Goal: Download file/media

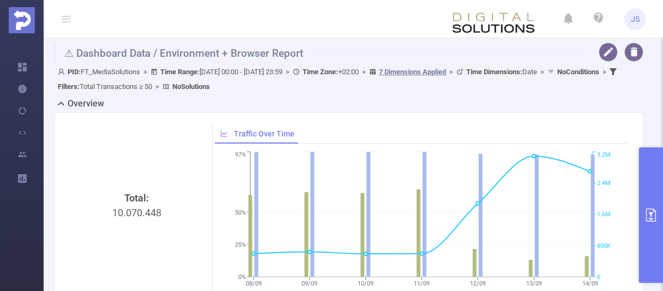
click at [188, 163] on div "Total: 10.070.448" at bounding box center [137, 215] width 142 height 183
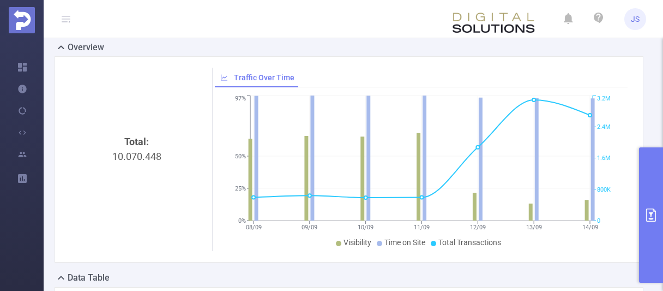
click at [201, 222] on div "Total: 10.070.448" at bounding box center [136, 225] width 133 height 183
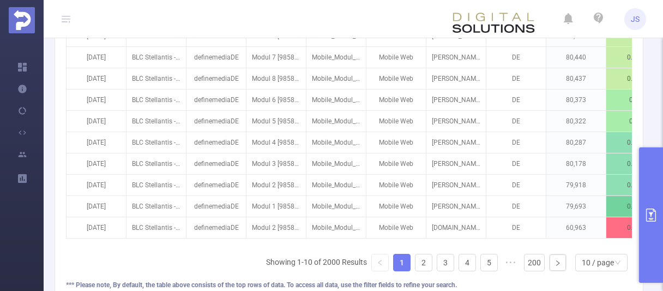
scroll to position [280, 0]
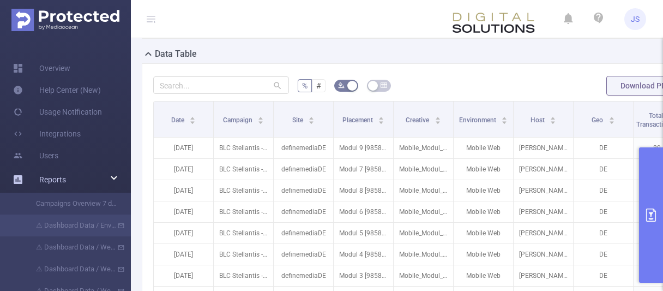
click at [61, 181] on span "Reports" at bounding box center [52, 179] width 27 height 9
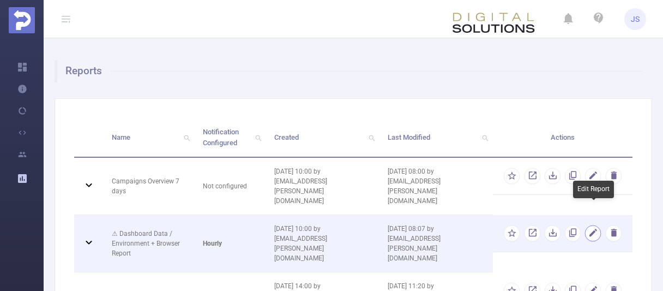
click at [589, 225] on button "button" at bounding box center [593, 233] width 16 height 16
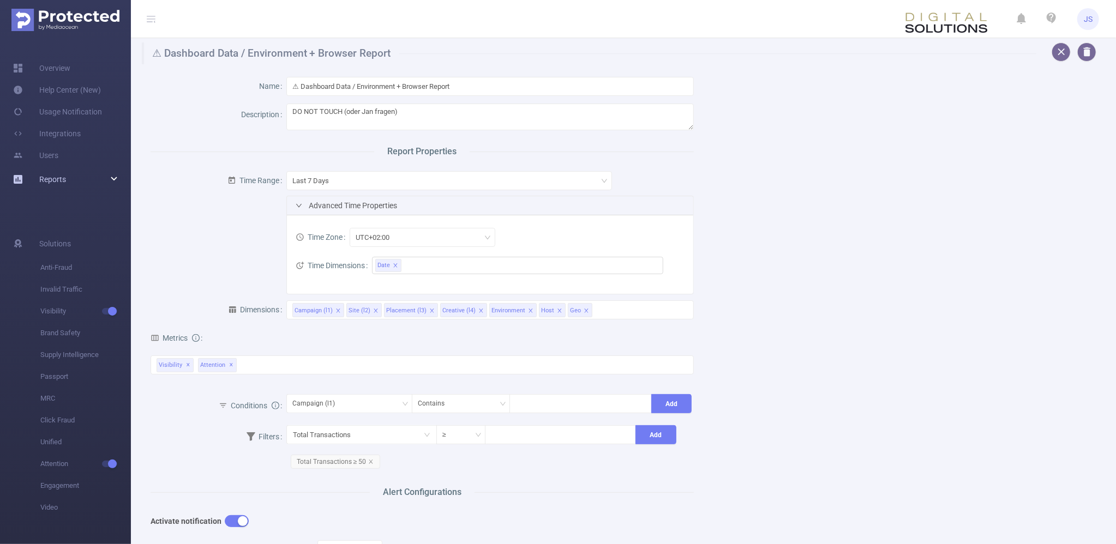
click at [351, 290] on div "Metrics total 1 Second 2 Seconds 5 Seconds 10 Seconds 15 Seconds 20 Seconds 25 …" at bounding box center [422, 358] width 543 height 67
click at [663, 290] on div "Name ⚠ Dashboard Data / Environment + Browser Report Description DO NOT TOUCH (…" at bounding box center [618, 424] width 963 height 721
click at [265, 290] on div "Visibility ✕ Attention ✕" at bounding box center [422, 365] width 543 height 19
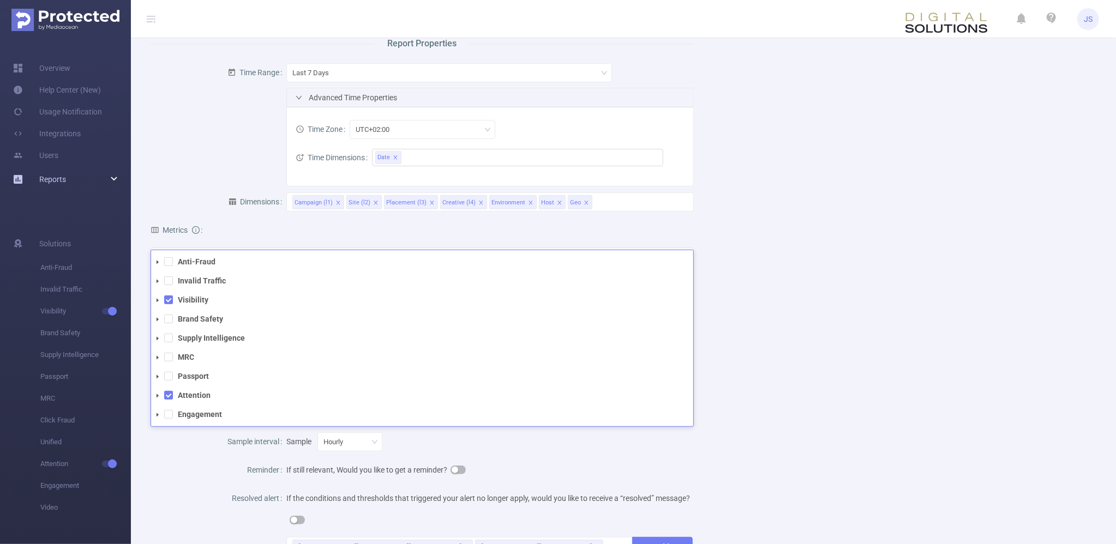
scroll to position [165, 0]
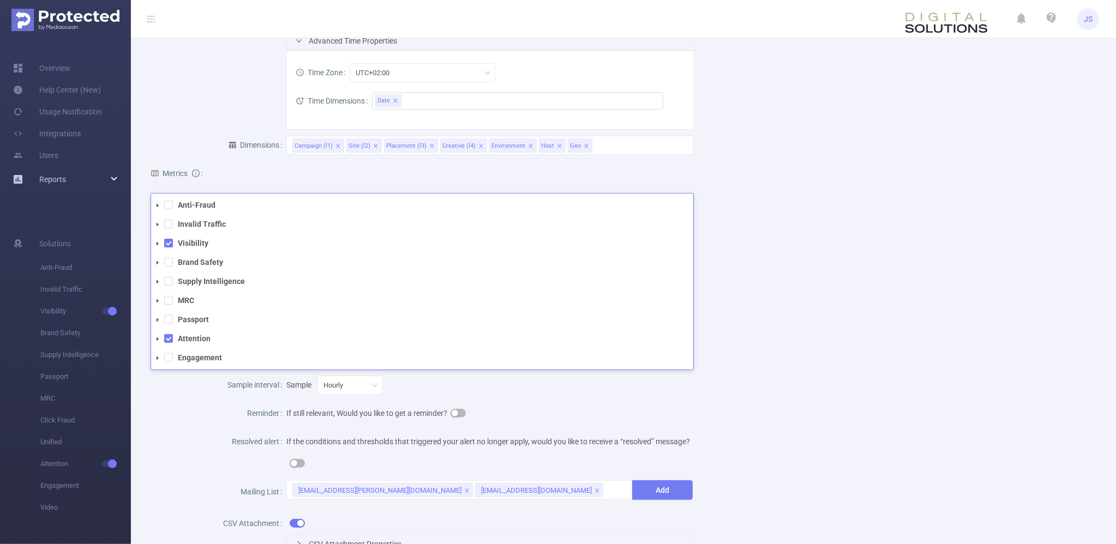
click at [663, 290] on div "Name ⚠ Dashboard Data / Environment + Browser Report Description DO NOT TOUCH (…" at bounding box center [618, 260] width 963 height 721
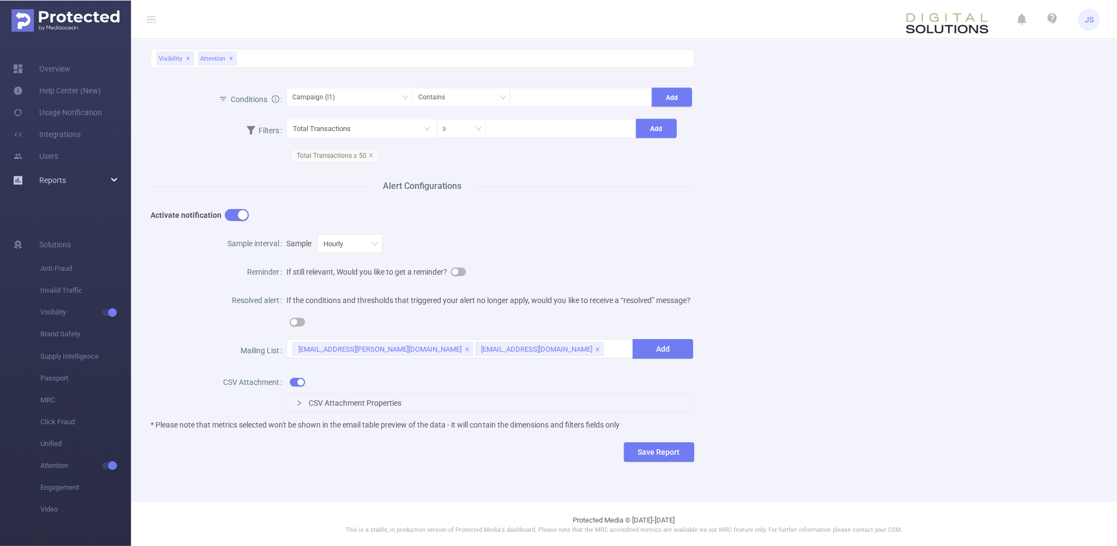
scroll to position [0, 0]
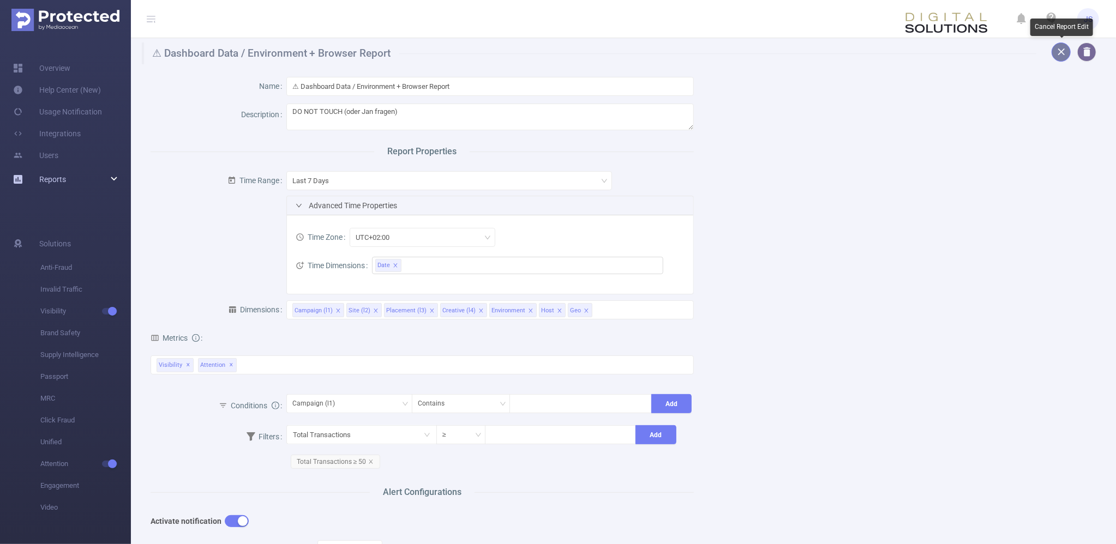
click at [663, 53] on button "button" at bounding box center [1061, 52] width 19 height 19
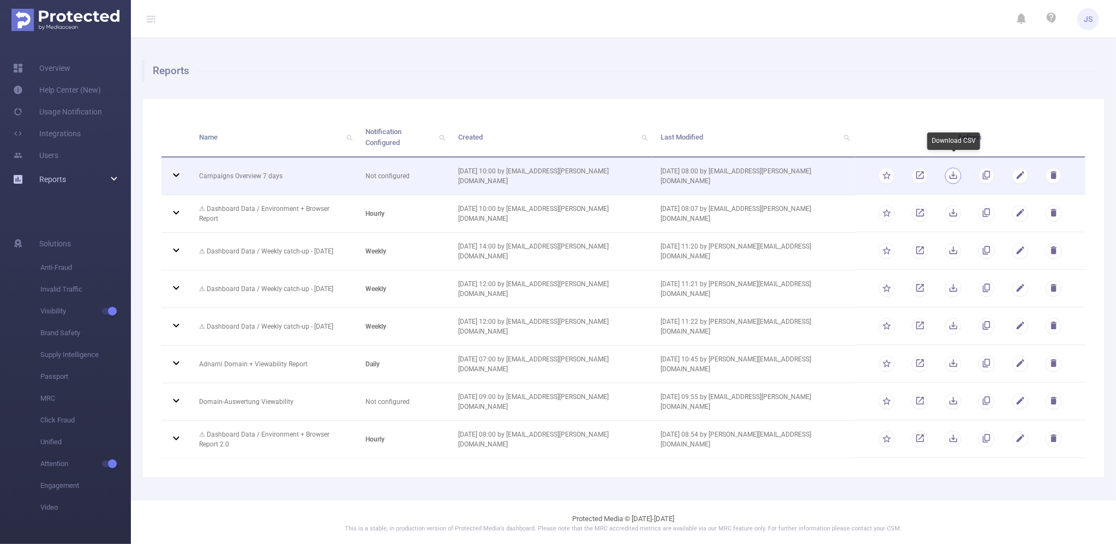
click at [663, 168] on button "button" at bounding box center [953, 176] width 16 height 16
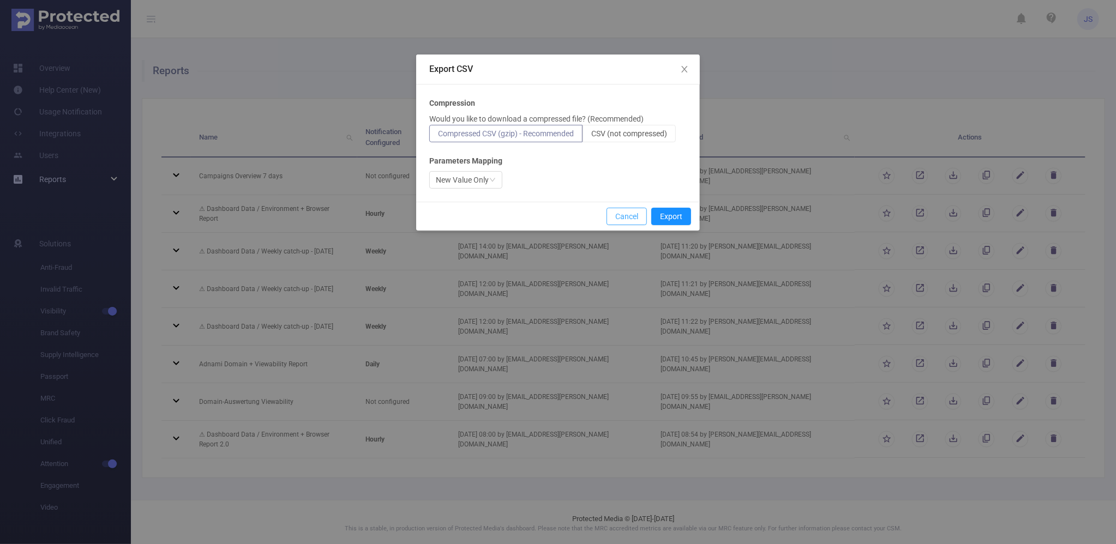
click at [629, 211] on button "Cancel" at bounding box center [627, 216] width 40 height 17
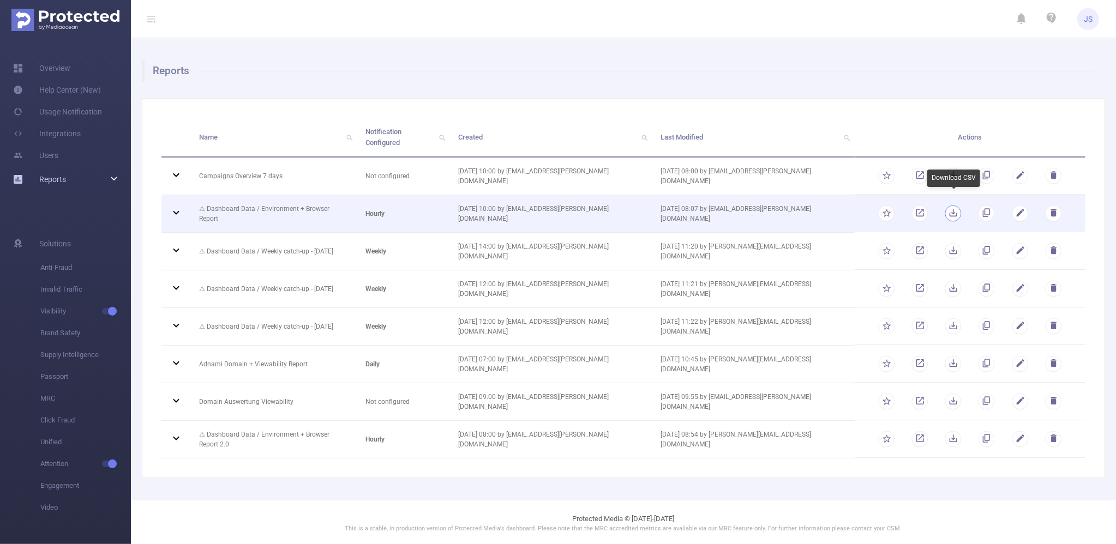
click at [663, 206] on button "button" at bounding box center [953, 214] width 16 height 16
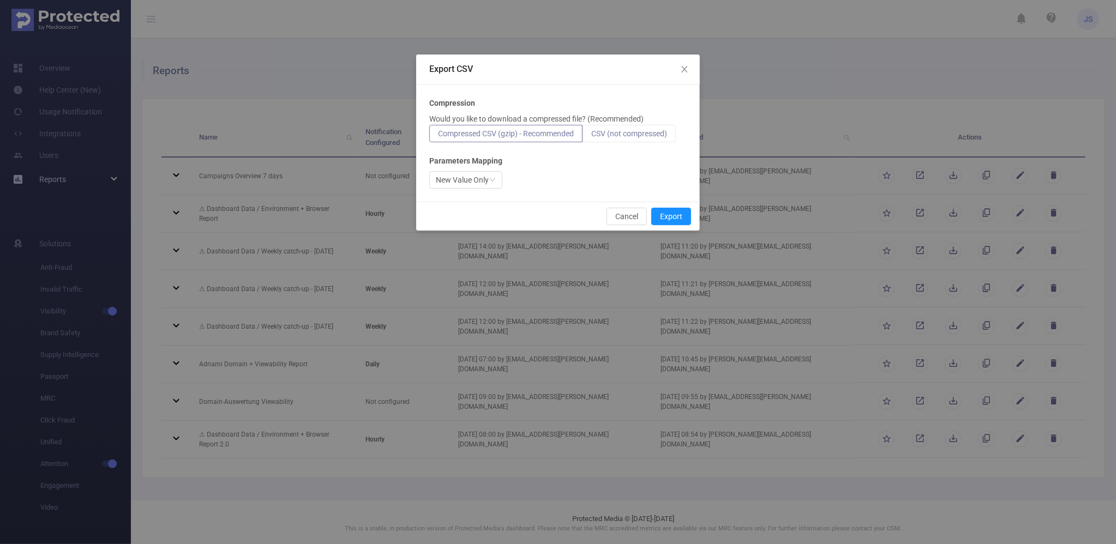
click at [655, 130] on span "CSV (not compressed)" at bounding box center [629, 133] width 76 height 9
click at [591, 136] on input "CSV (not compressed)" at bounding box center [591, 136] width 0 height 0
radio input "true"
radio input "false"
click at [481, 182] on div "New Value Only" at bounding box center [462, 180] width 53 height 16
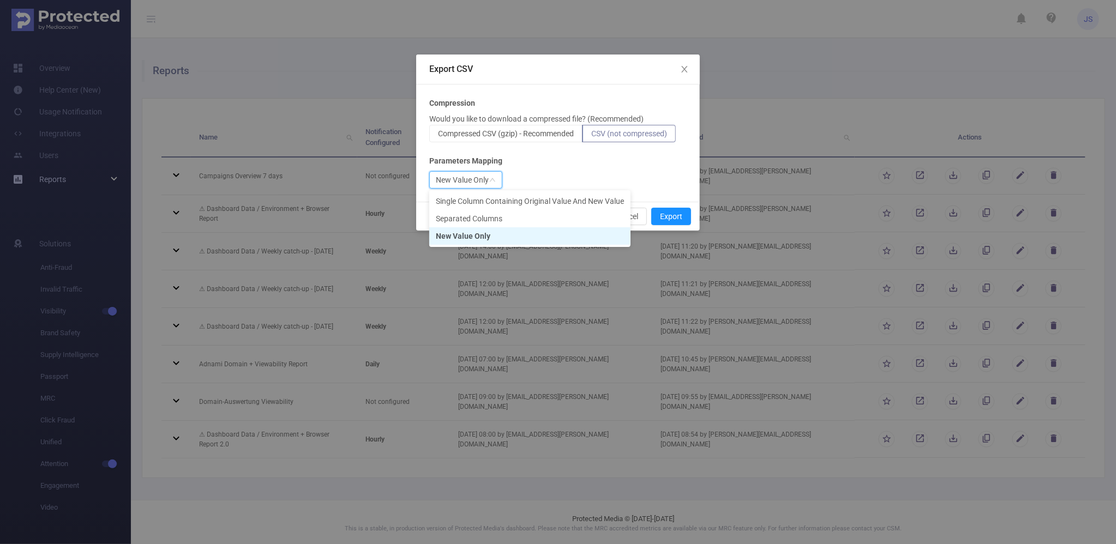
click at [574, 173] on div "New Value Only" at bounding box center [558, 179] width 258 height 17
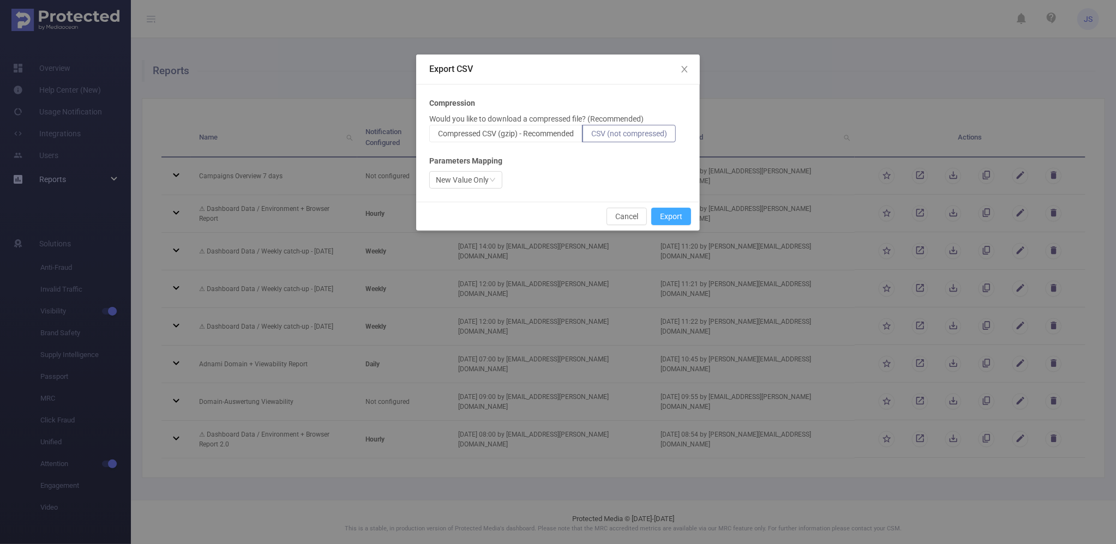
click at [663, 223] on button "Export" at bounding box center [671, 216] width 40 height 17
